Goal: Transaction & Acquisition: Obtain resource

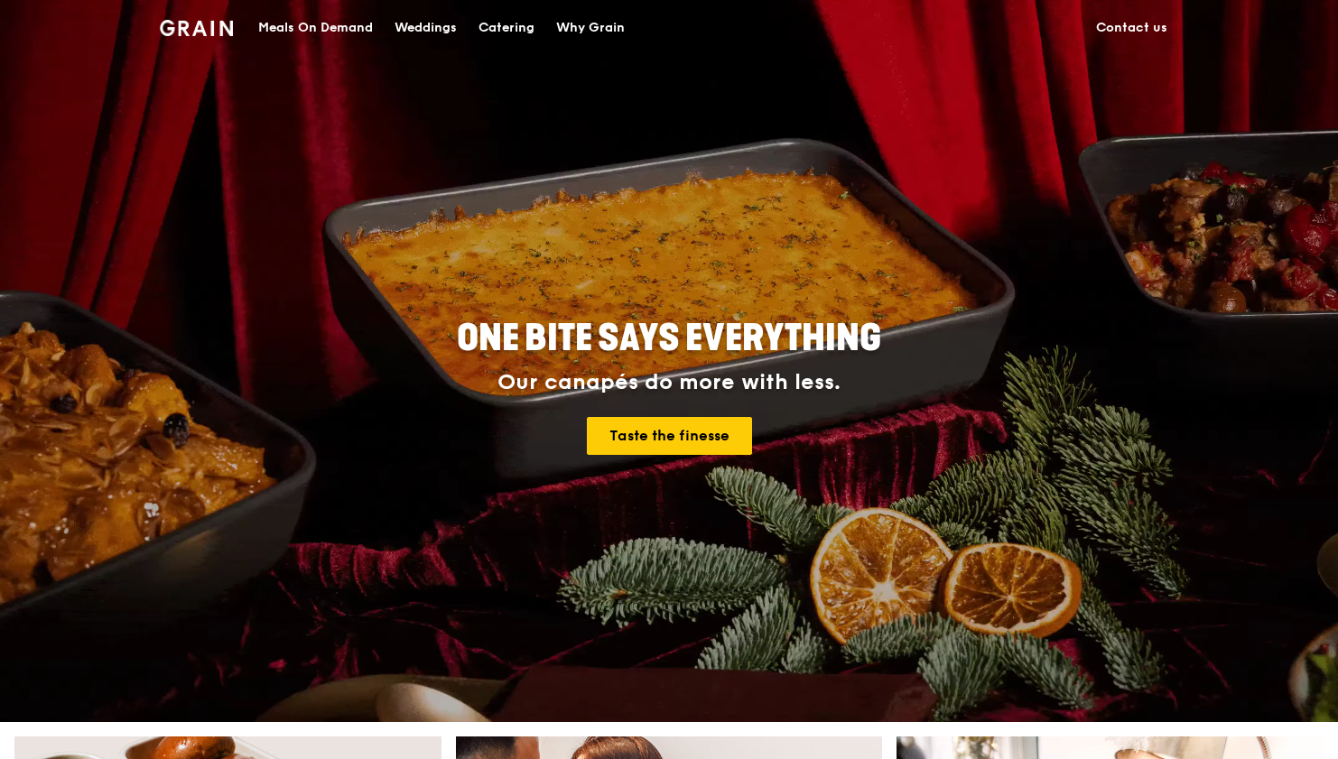
drag, startPoint x: 343, startPoint y: 22, endPoint x: 561, endPoint y: 68, distance: 223.2
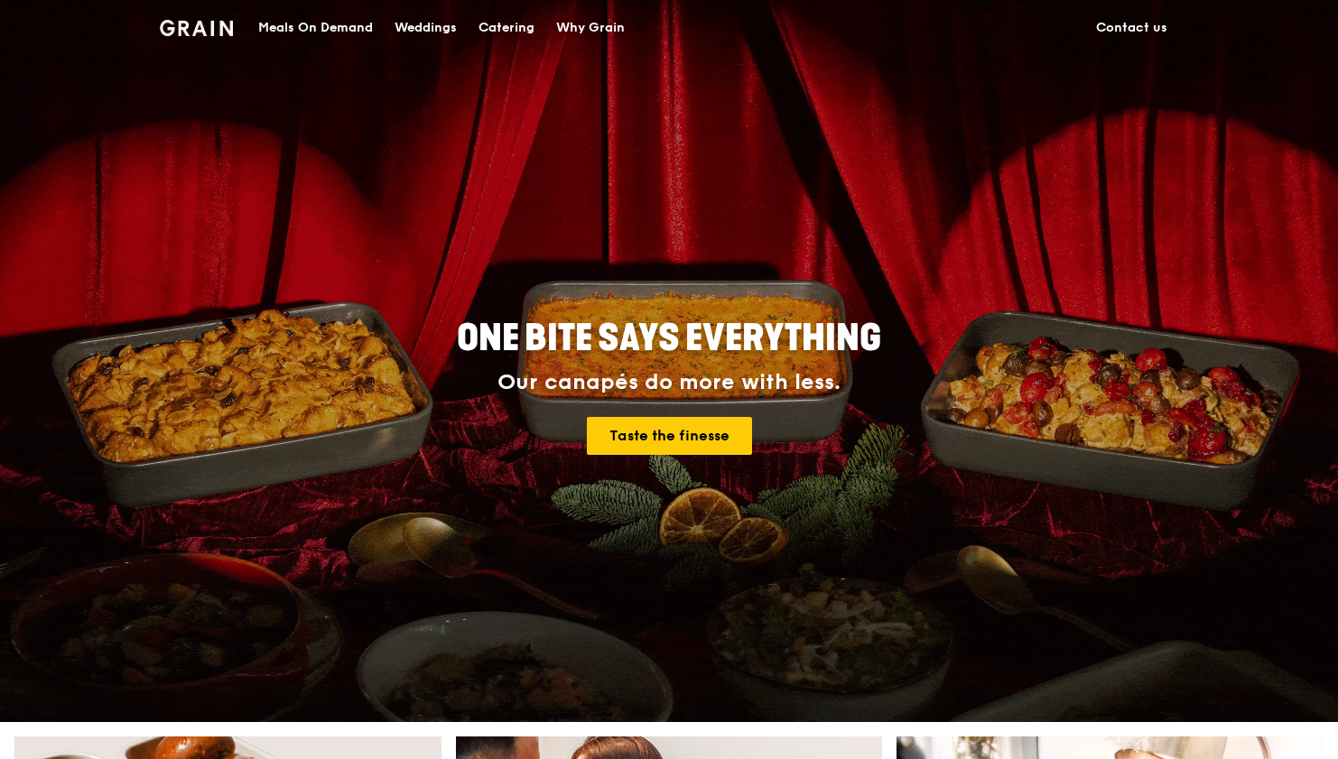
click at [561, 68] on div "Grain logo Meals On Demand Weddings Catering Why Grain Contact us ONE BITE SAYS…" at bounding box center [669, 361] width 1338 height 722
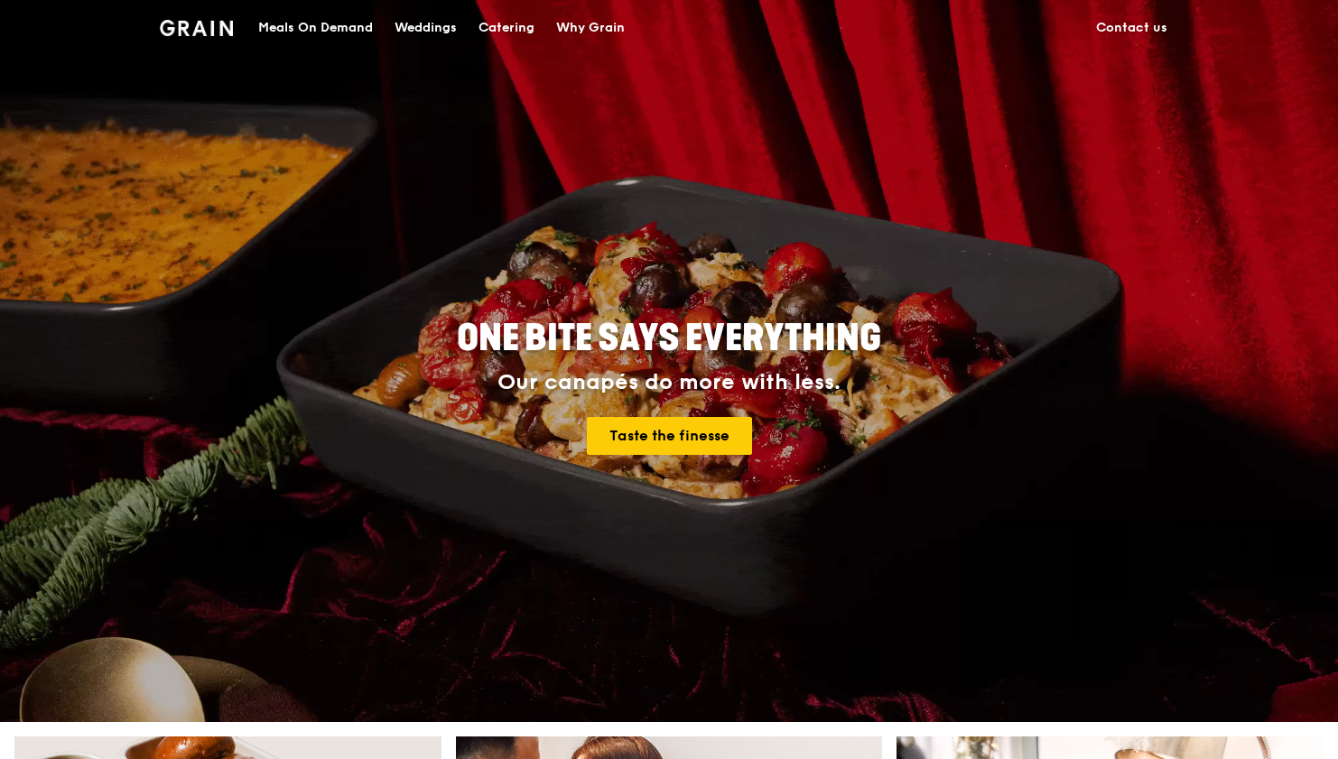
click at [523, 29] on div "Catering" at bounding box center [506, 28] width 56 height 54
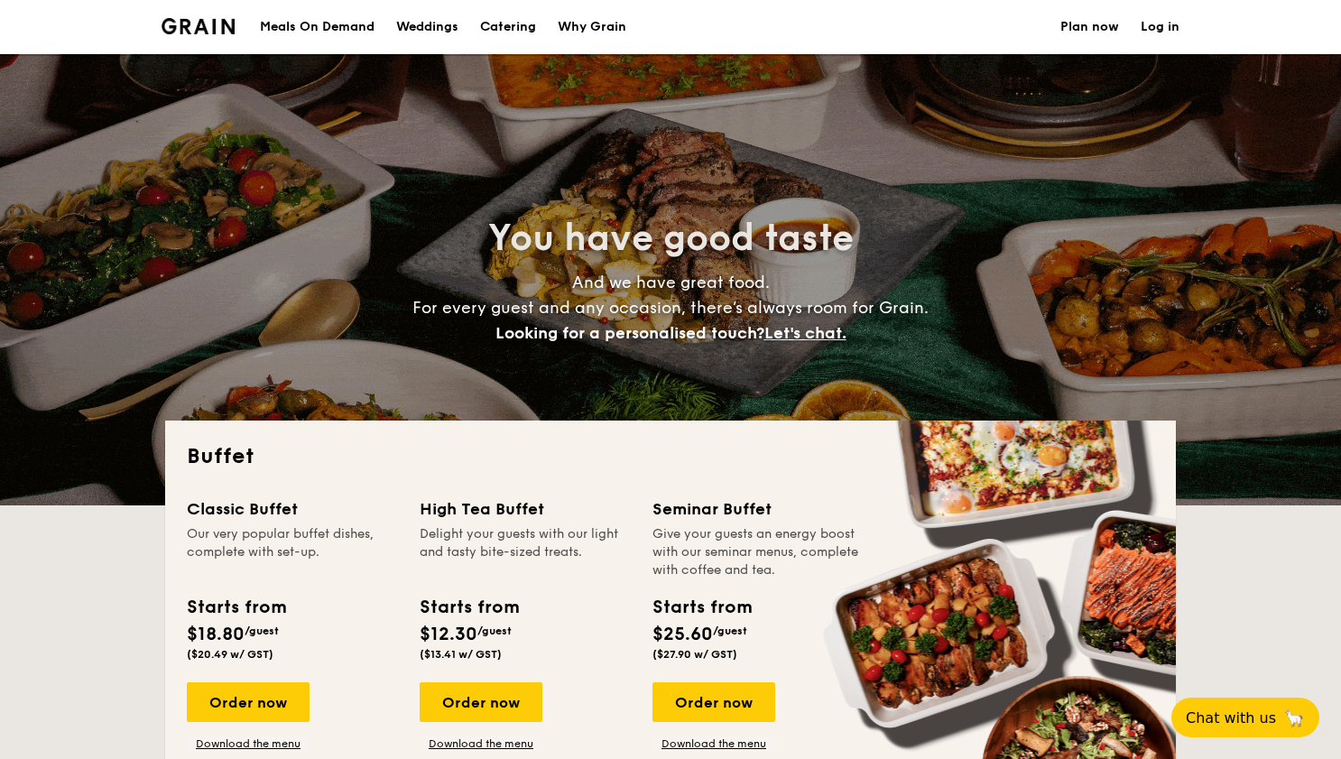
select select
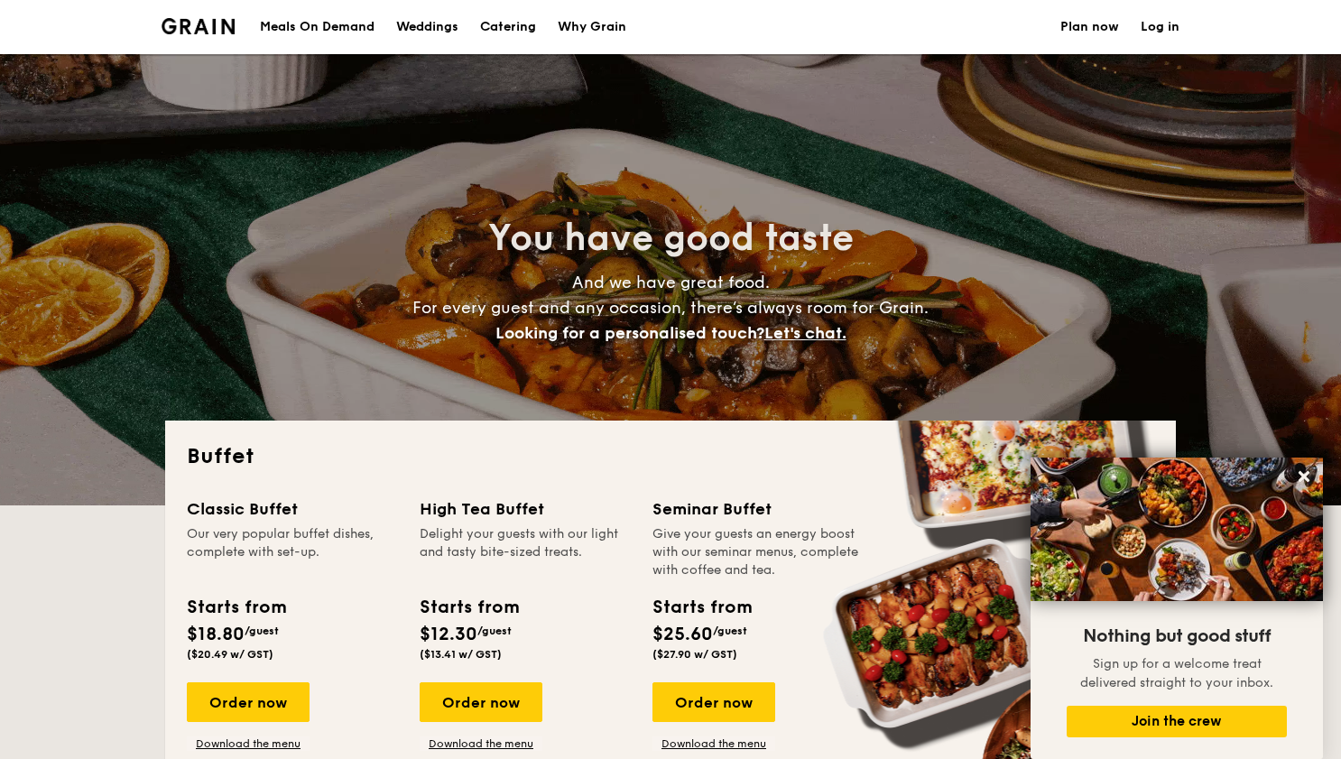
click at [361, 29] on div "Meals On Demand" at bounding box center [317, 27] width 115 height 54
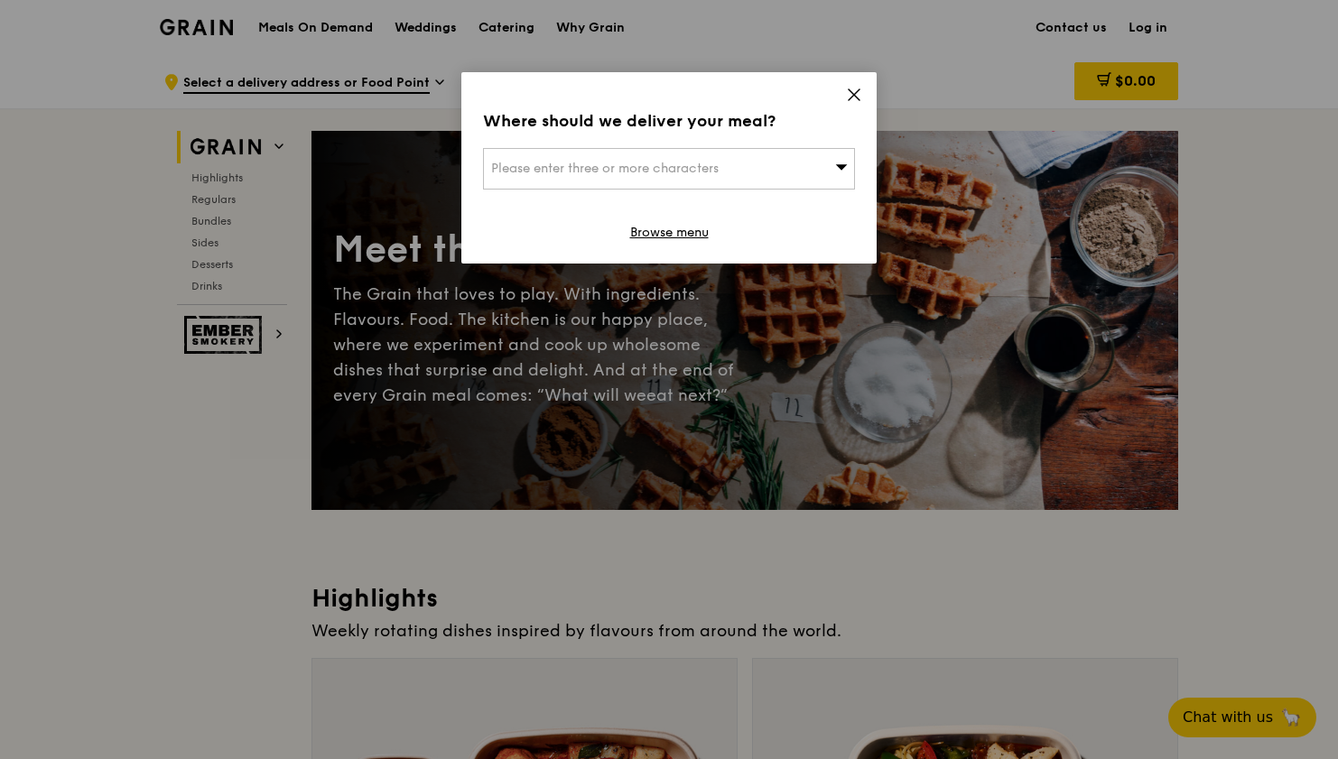
click at [847, 91] on icon at bounding box center [854, 95] width 16 height 16
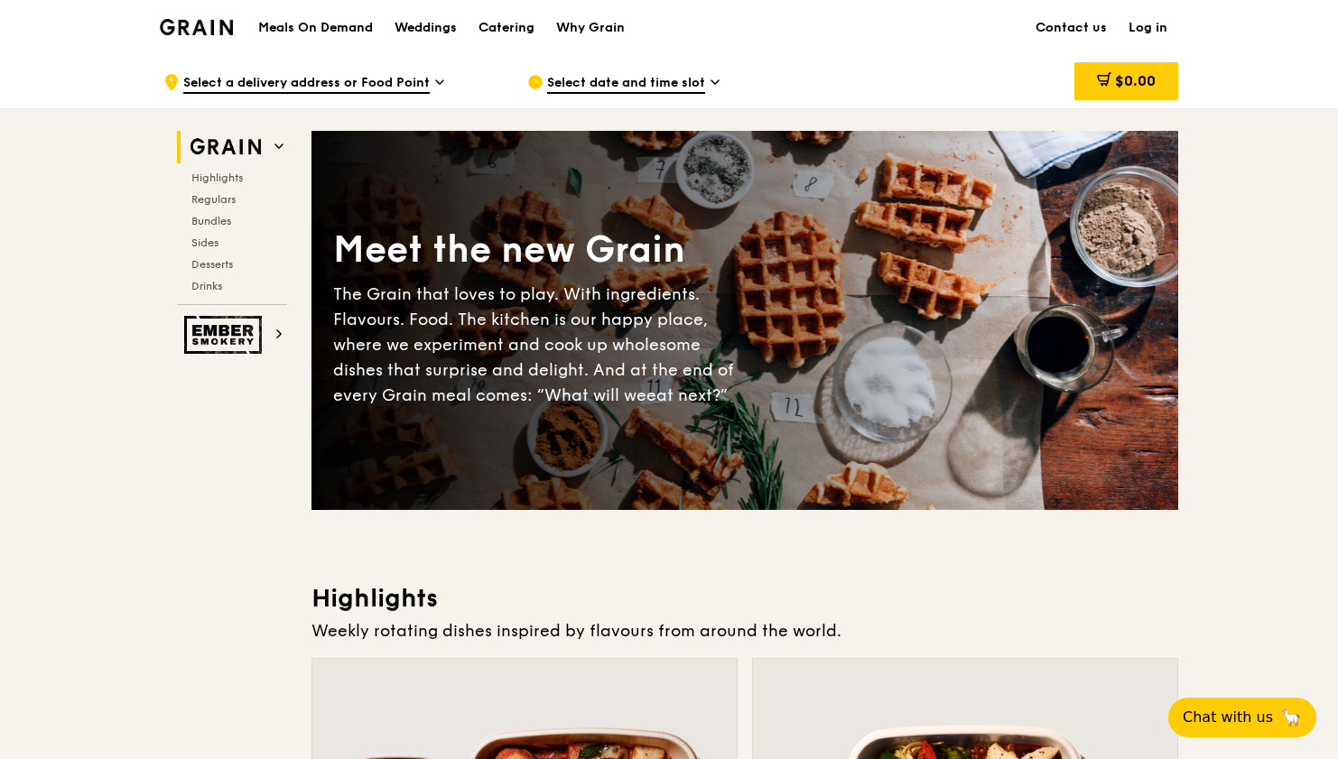
click at [230, 24] on img at bounding box center [196, 27] width 73 height 16
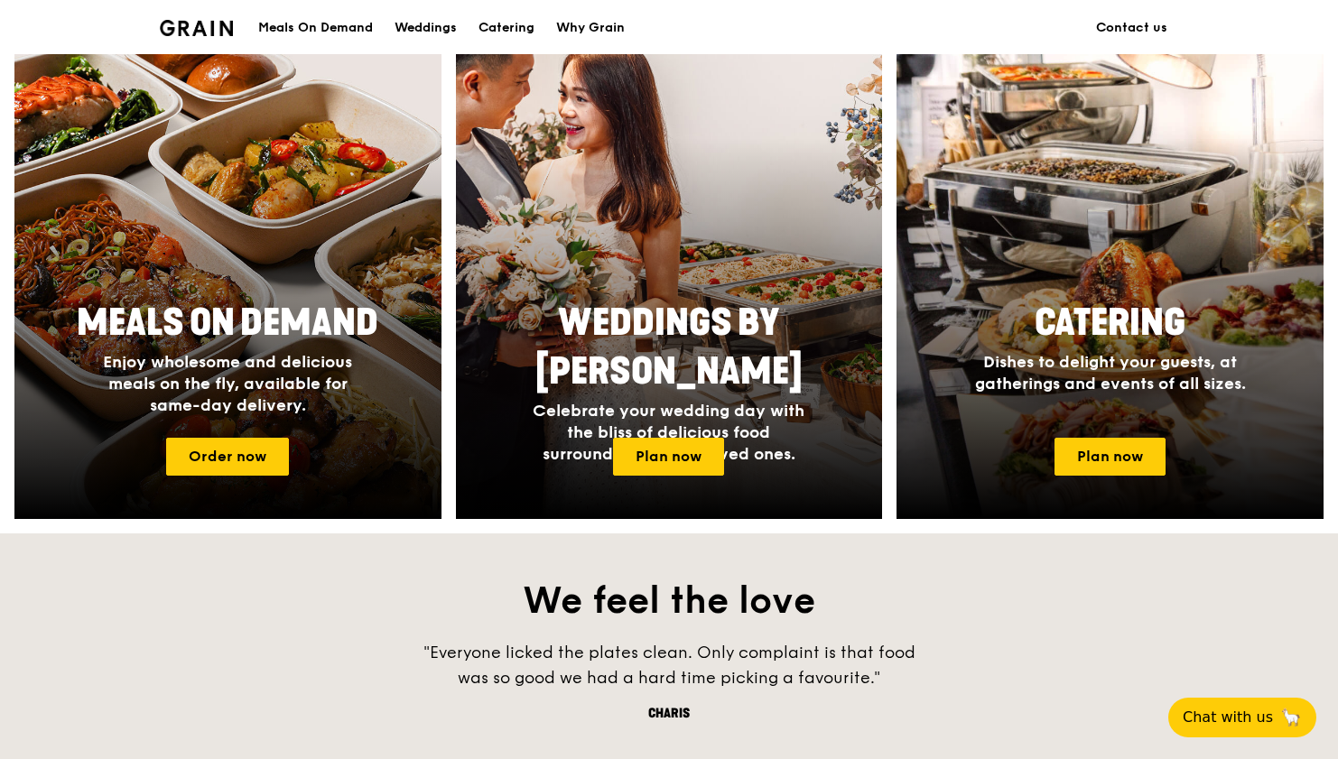
scroll to position [695, 0]
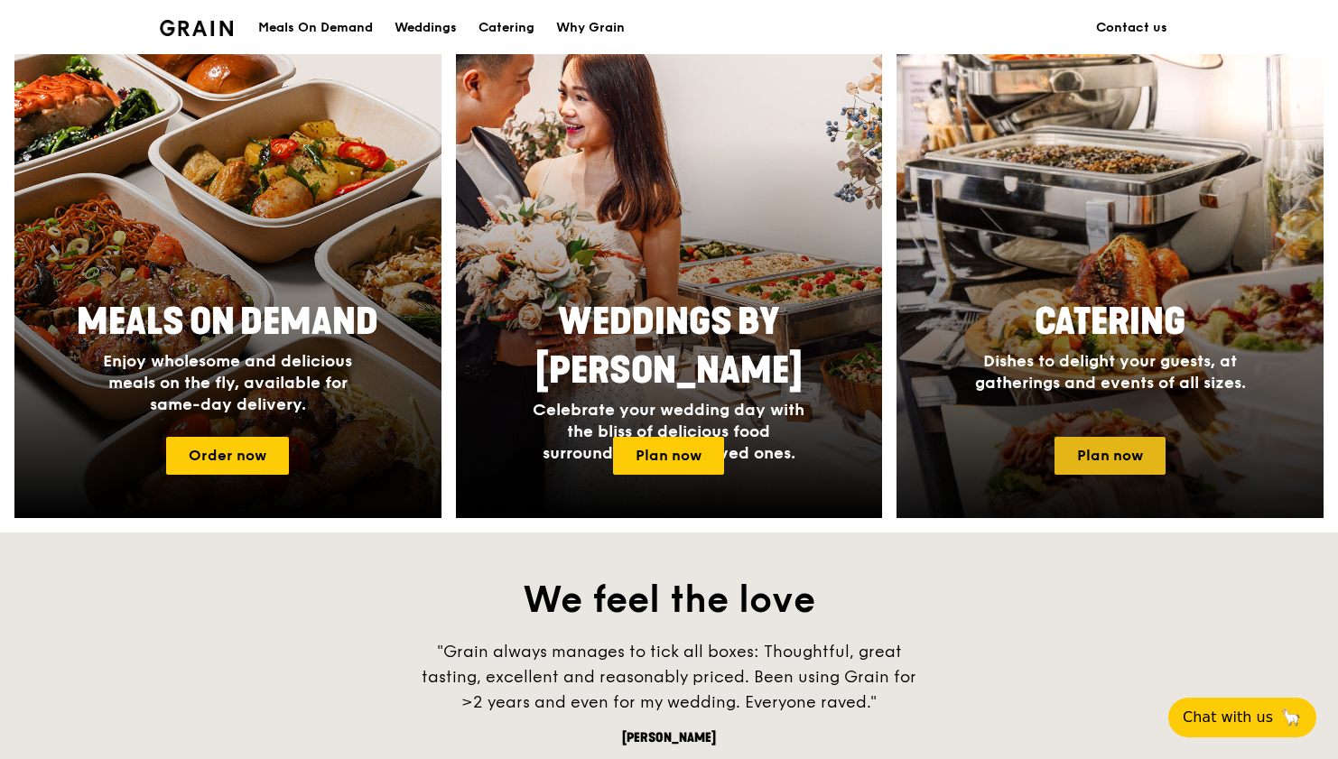
click at [1155, 466] on link "Plan now" at bounding box center [1109, 456] width 111 height 38
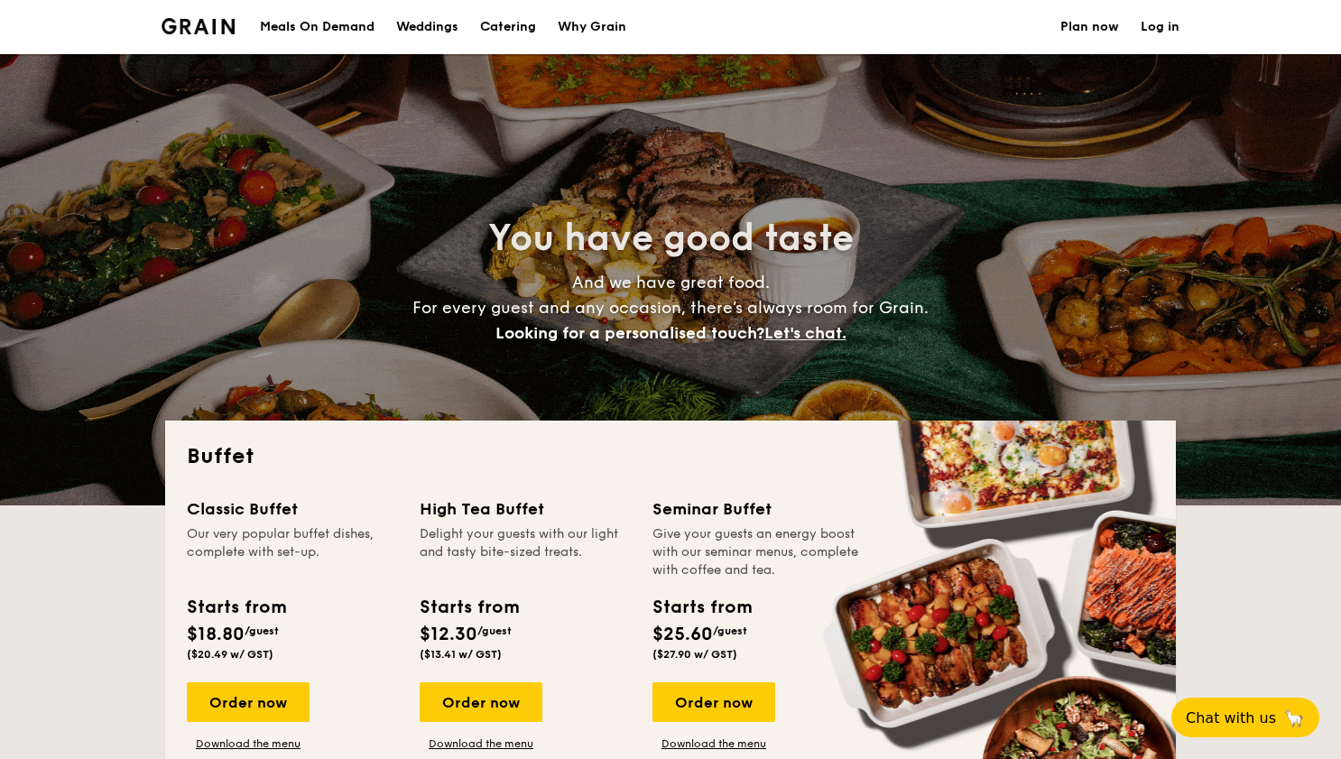
select select
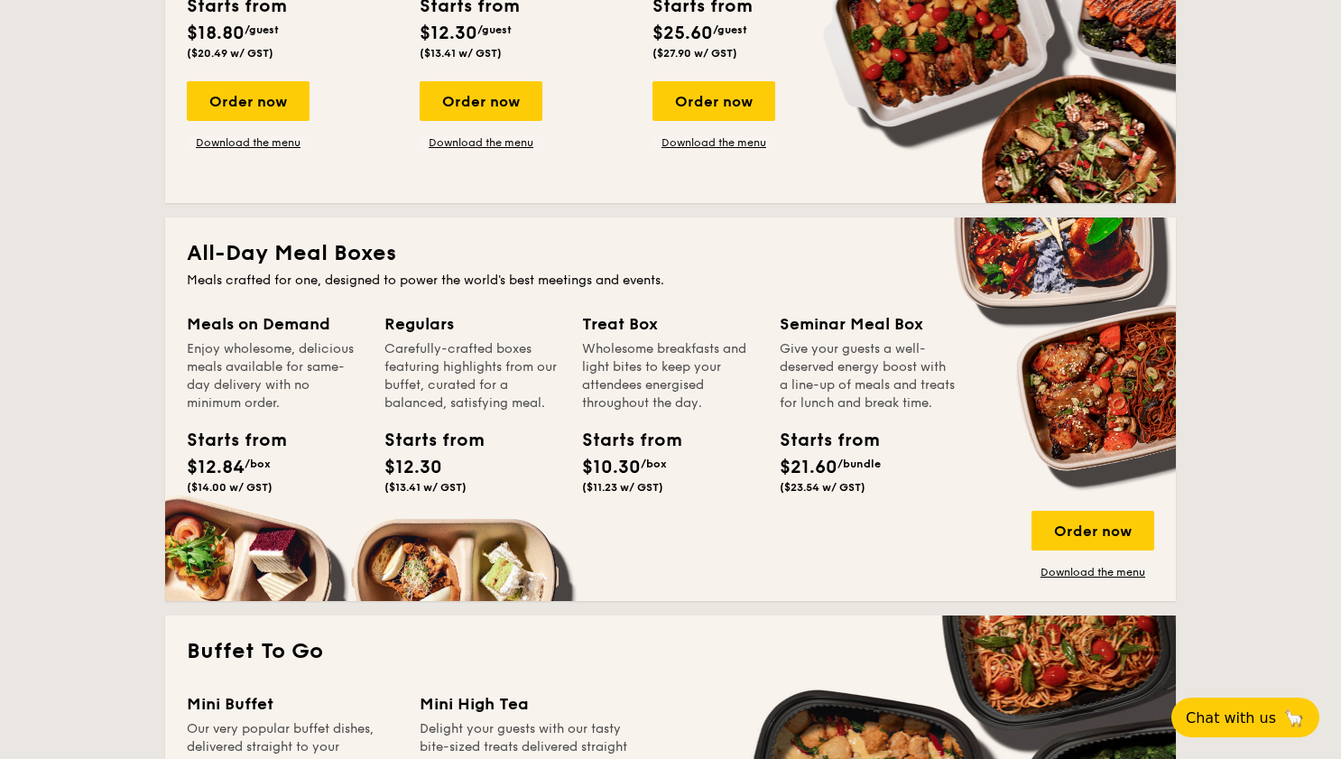
scroll to position [612, 0]
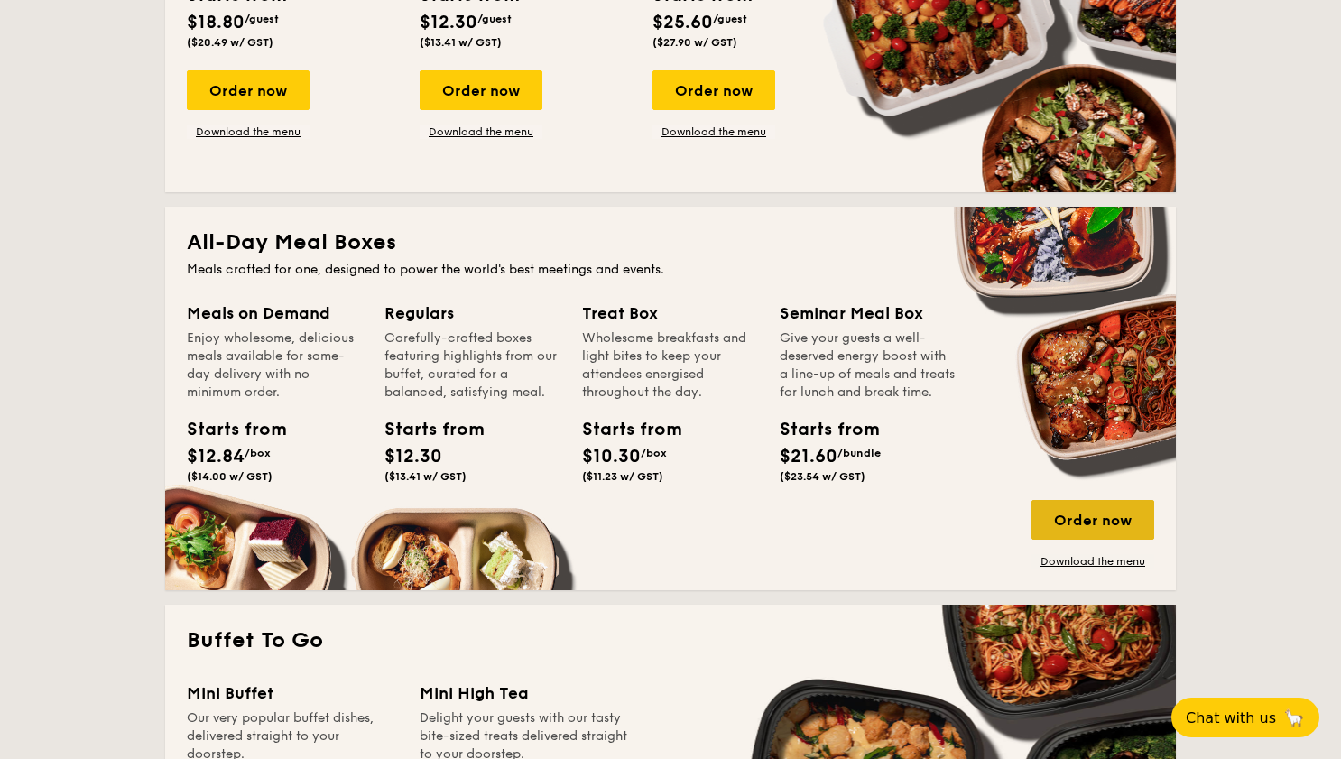
click at [1114, 527] on div "Order now" at bounding box center [1093, 520] width 123 height 40
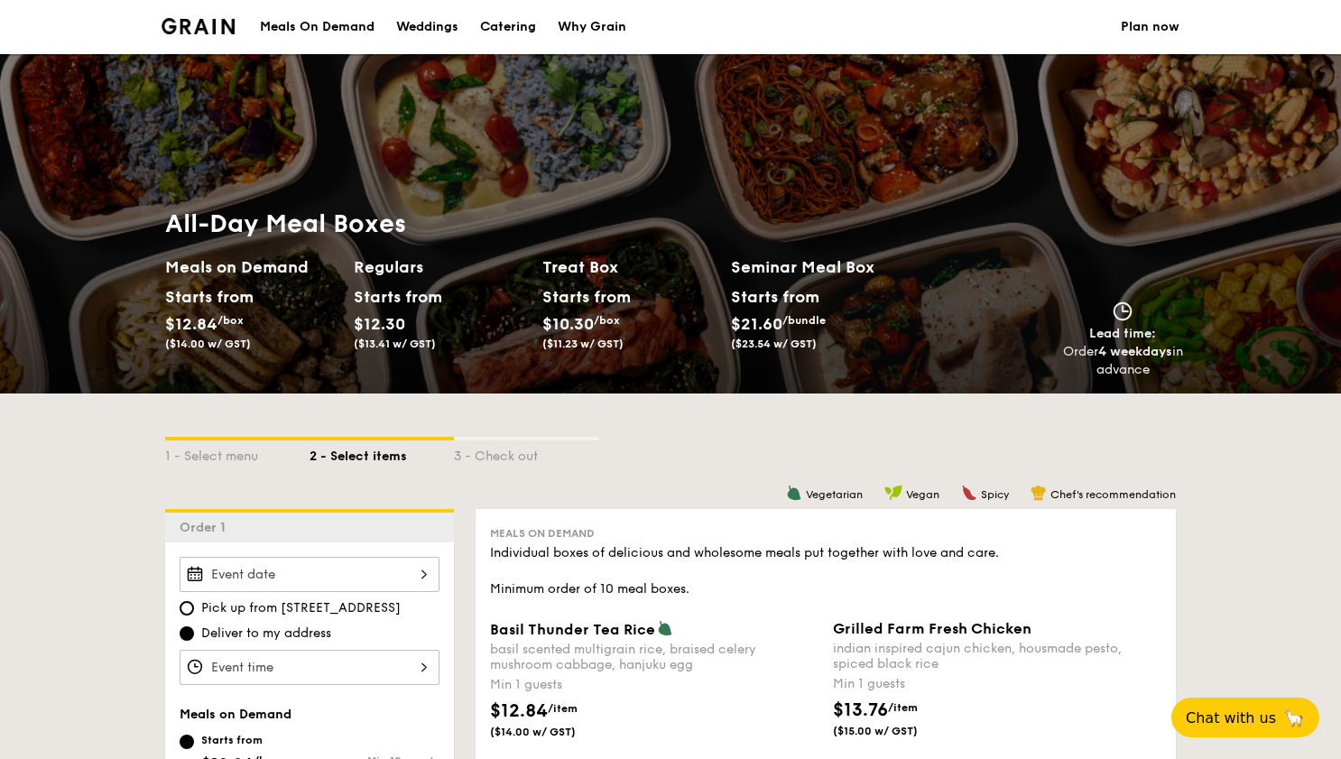
select select
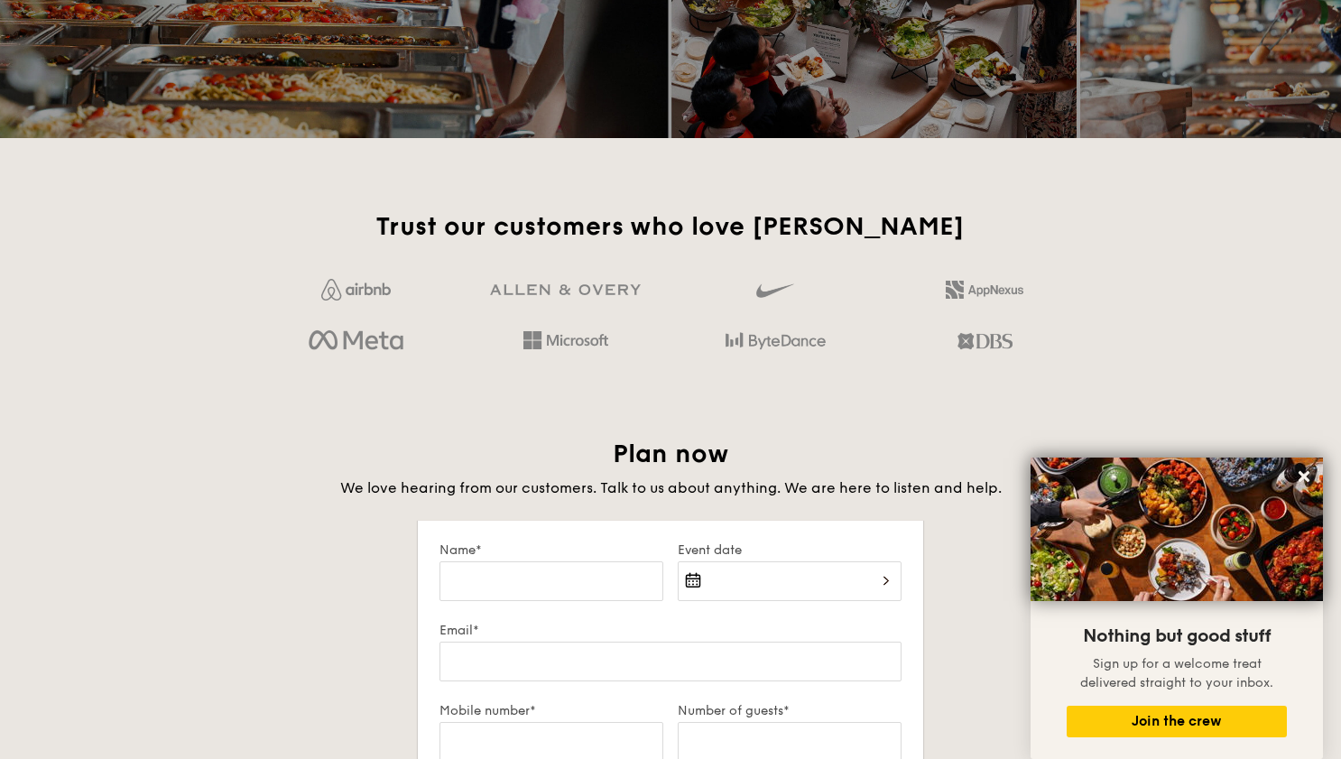
scroll to position [2671, 0]
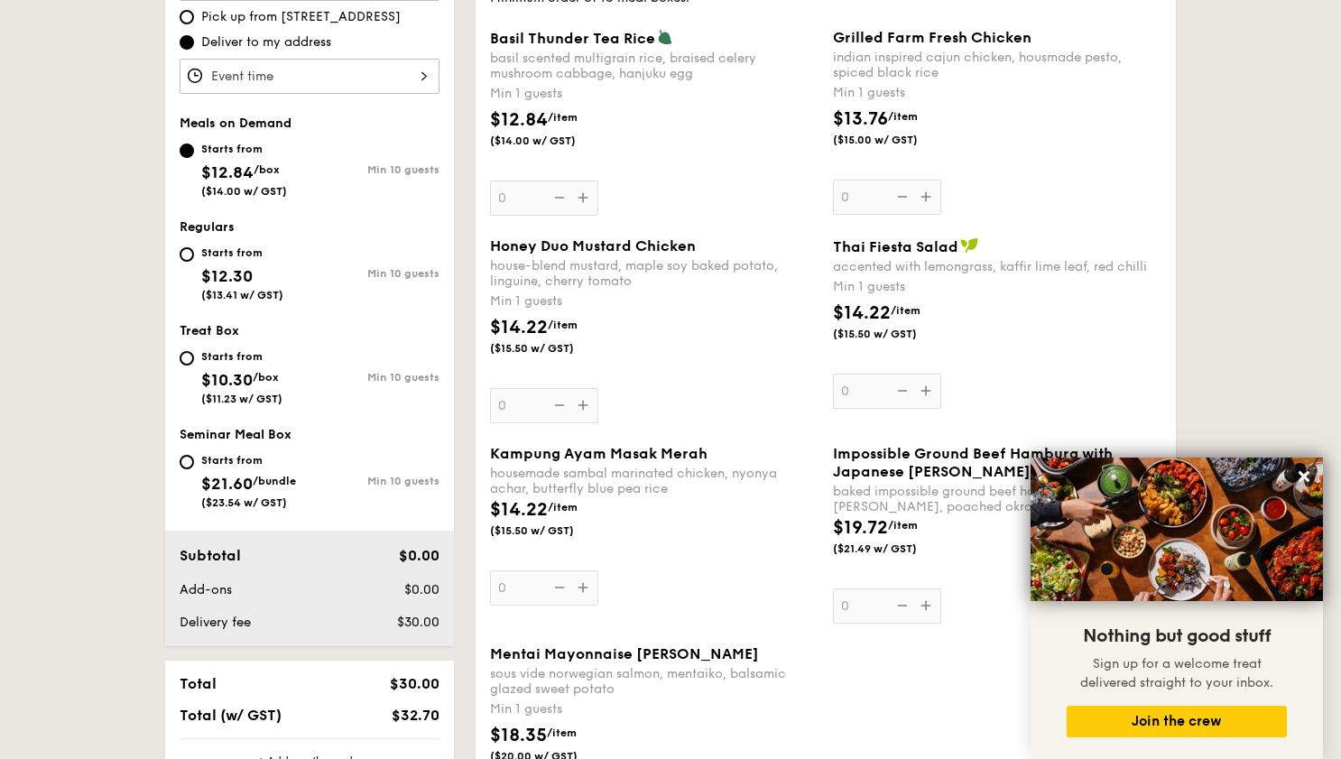
scroll to position [596, 0]
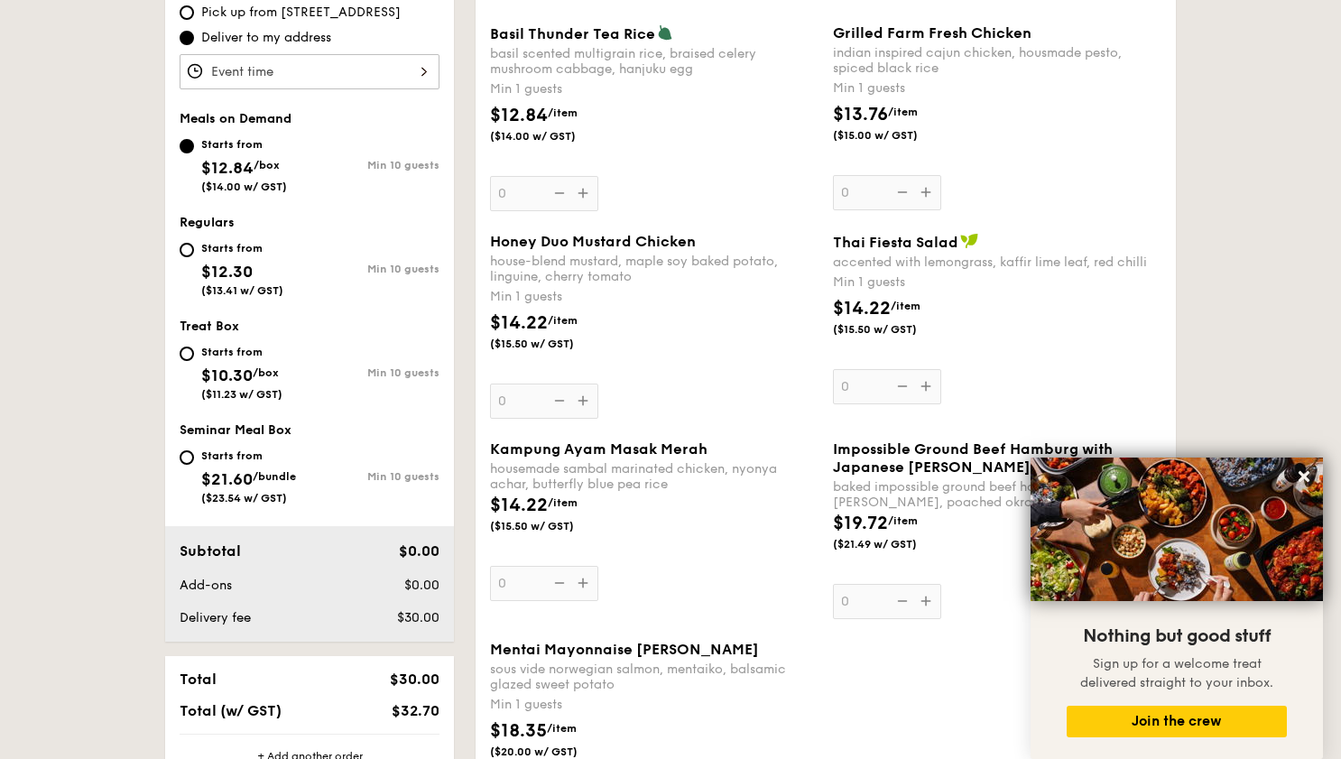
select select
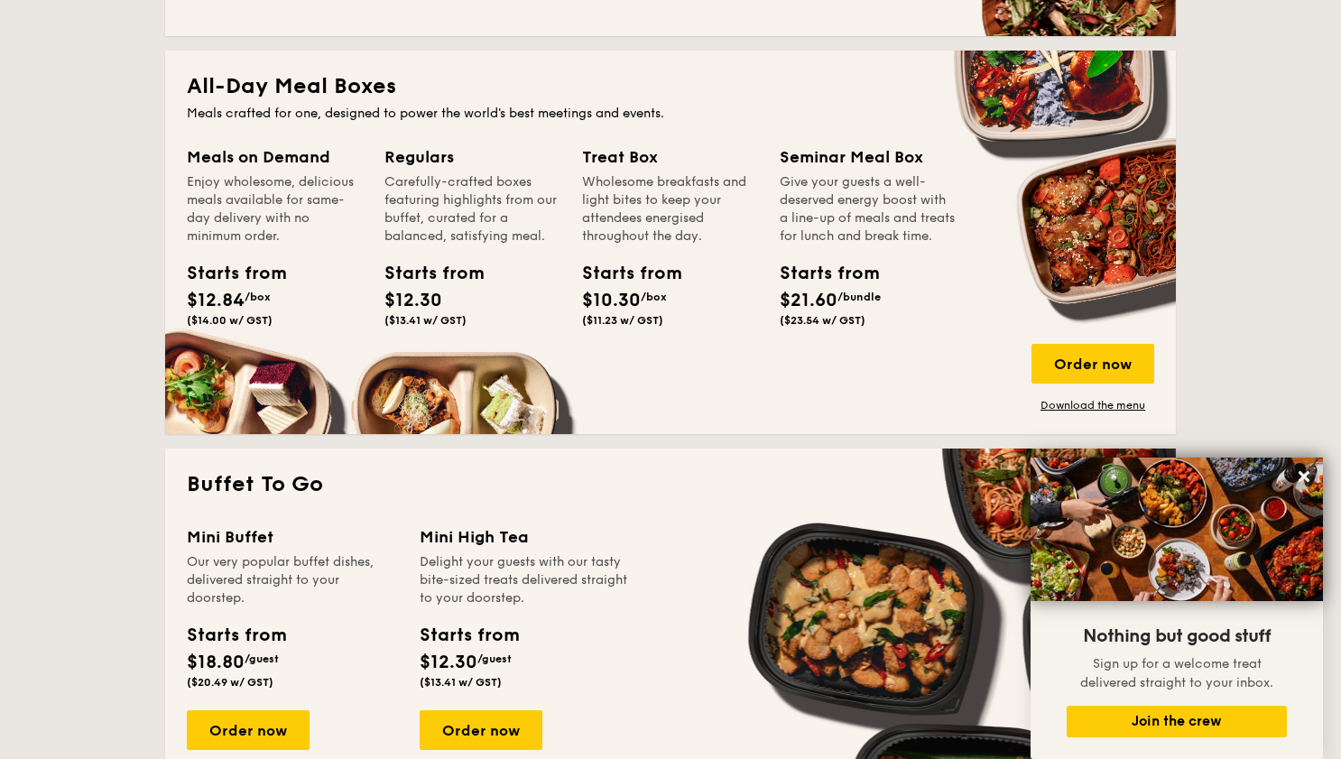
scroll to position [769, 0]
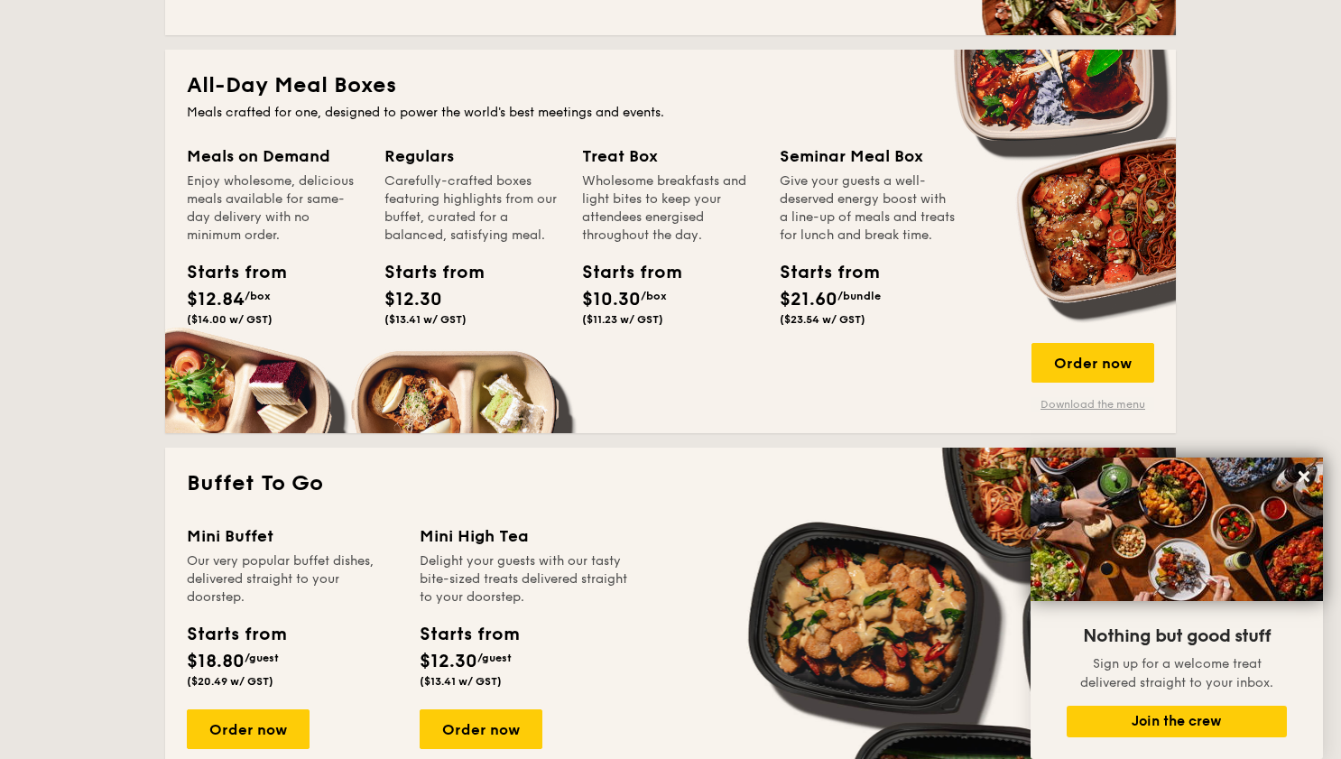
click at [1131, 408] on link "Download the menu" at bounding box center [1093, 404] width 123 height 14
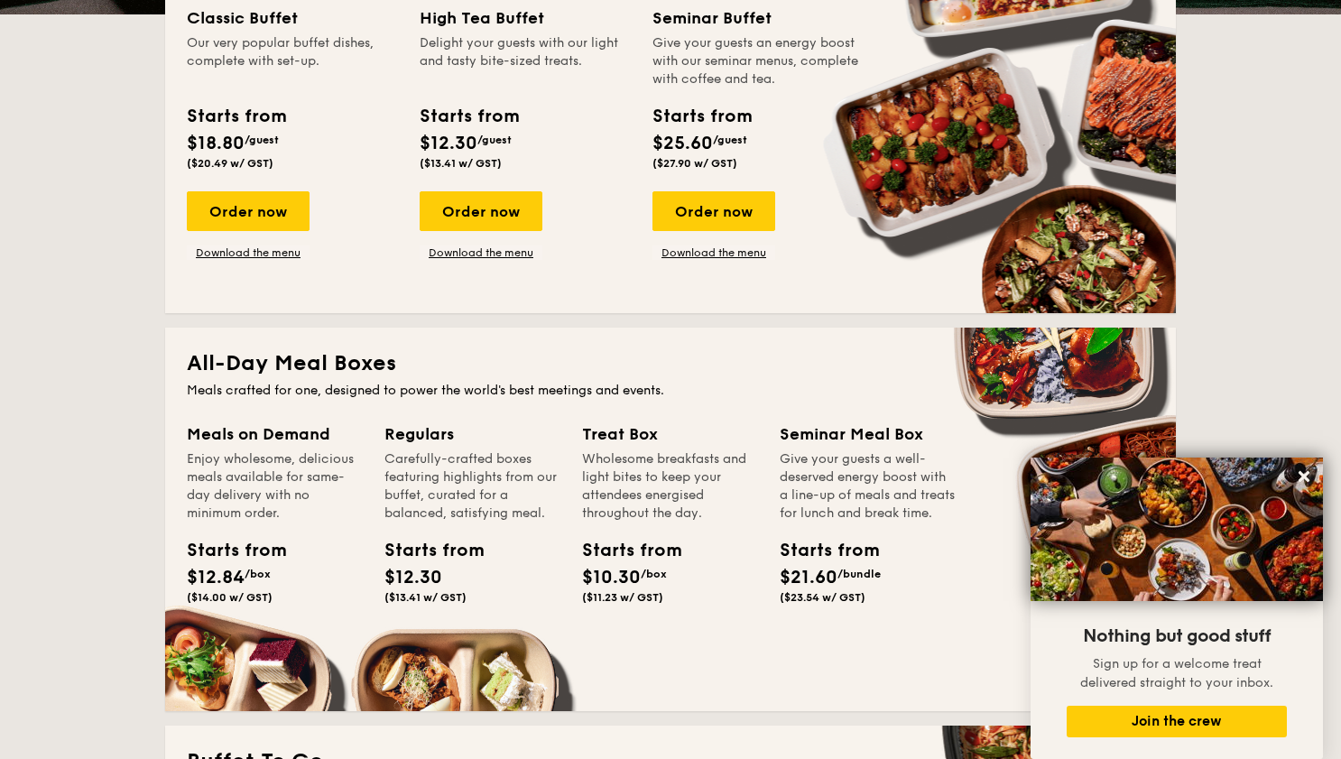
scroll to position [0, 0]
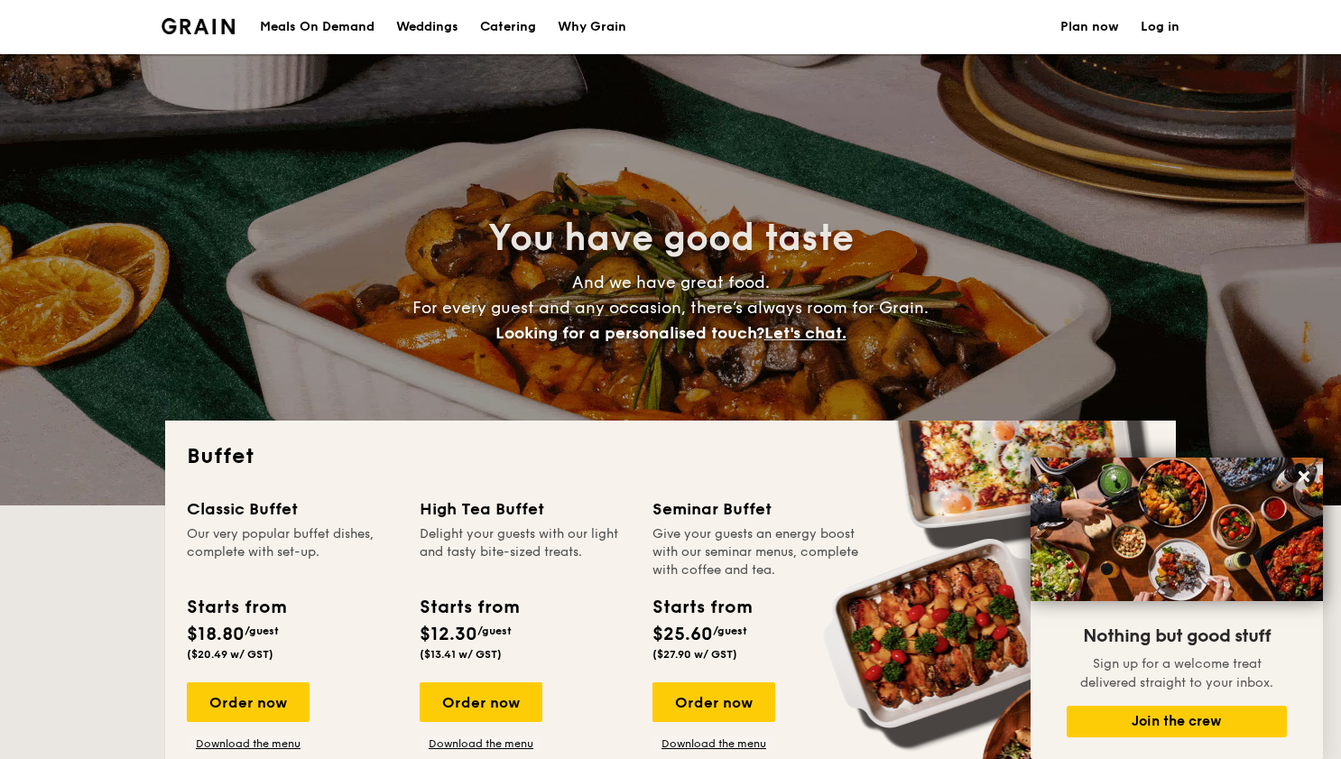
click at [319, 33] on div "Meals On Demand" at bounding box center [317, 27] width 115 height 54
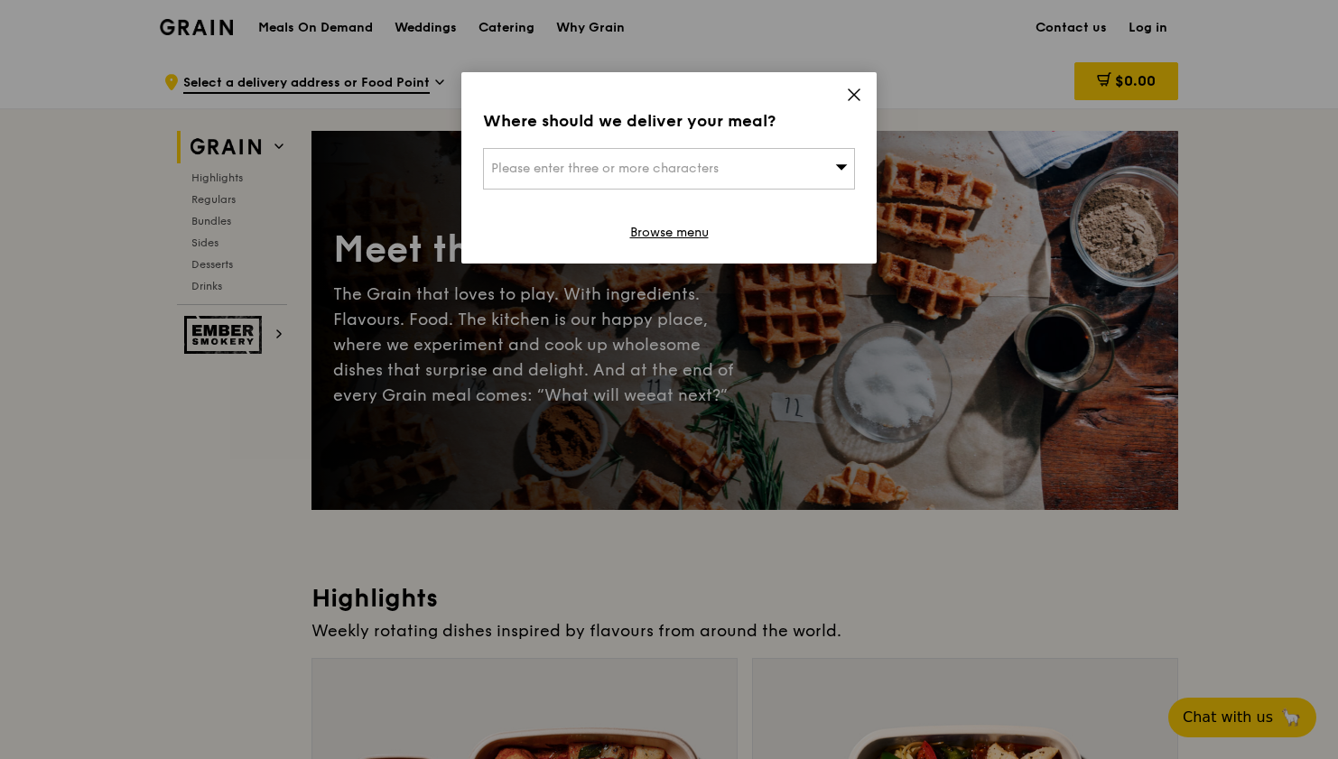
click at [847, 89] on icon at bounding box center [854, 95] width 16 height 16
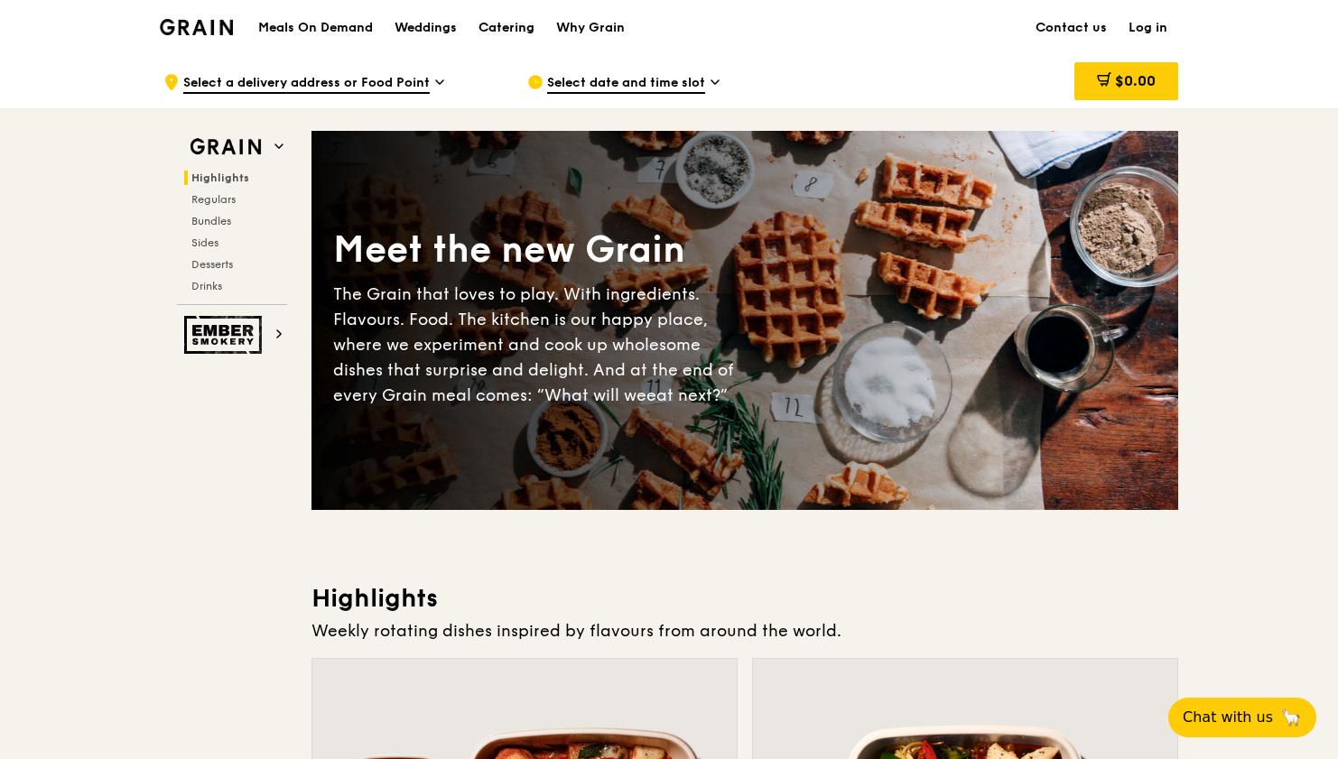
click at [515, 25] on div "Catering" at bounding box center [506, 28] width 56 height 54
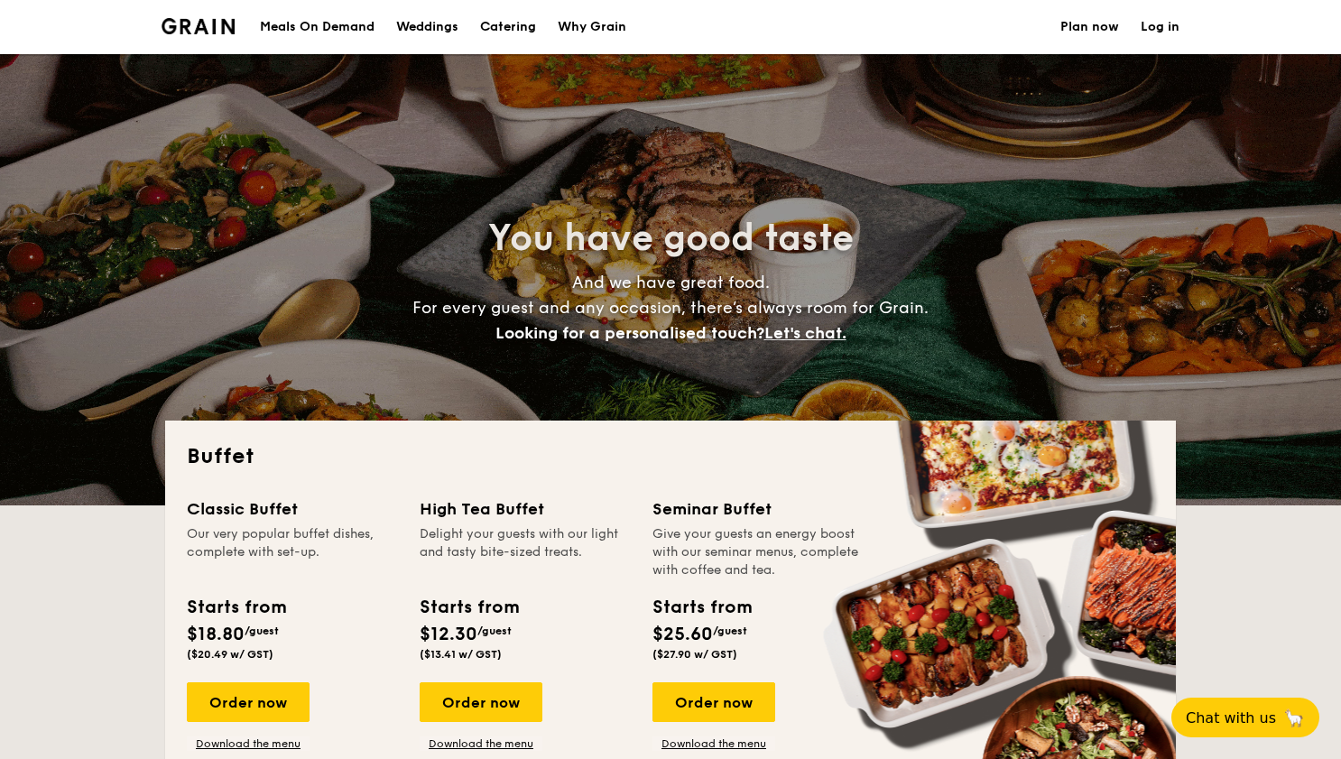
select select
